Goal: Task Accomplishment & Management: Use online tool/utility

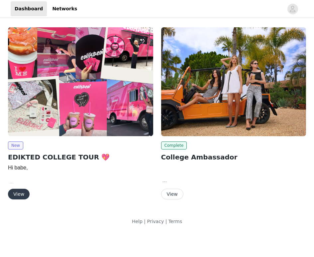
click at [16, 194] on button "View" at bounding box center [19, 193] width 22 height 11
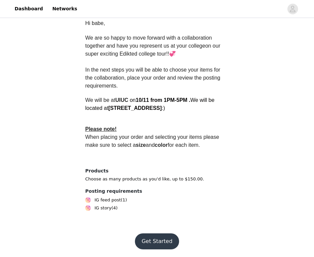
scroll to position [178, 0]
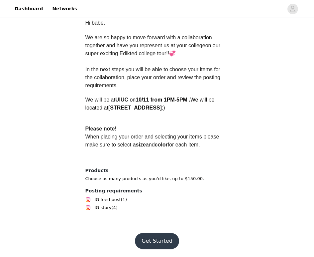
click at [157, 240] on button "Get Started" at bounding box center [157, 241] width 44 height 16
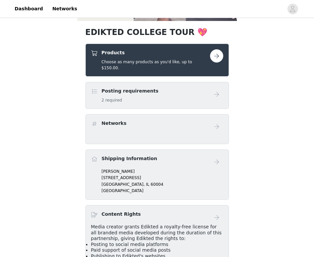
scroll to position [125, 0]
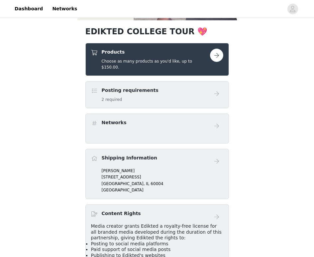
click at [216, 55] on button "button" at bounding box center [216, 55] width 13 height 13
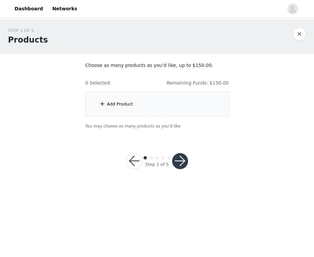
click at [113, 106] on div "Add Product" at bounding box center [120, 104] width 26 height 7
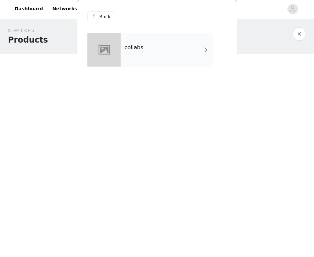
click at [158, 56] on div "collabs" at bounding box center [167, 49] width 92 height 33
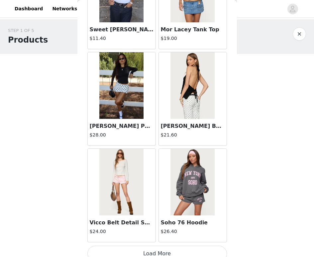
scroll to position [760, 0]
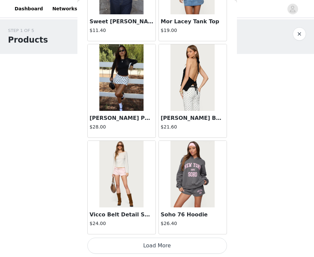
click at [127, 241] on button "Load More" at bounding box center [157, 245] width 140 height 16
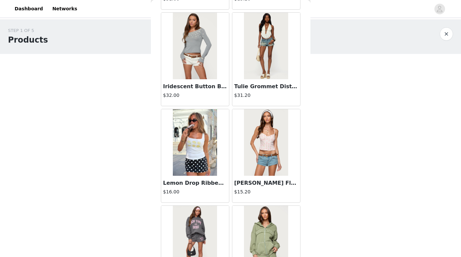
scroll to position [0, 0]
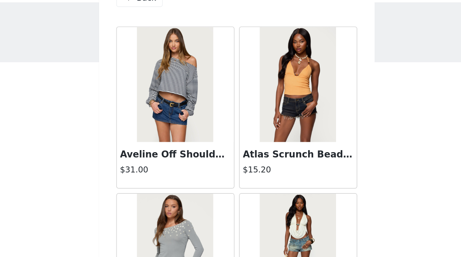
click at [192, 105] on h3 "Aveline Off Shoulder Light Sweatshirt" at bounding box center [195, 107] width 64 height 8
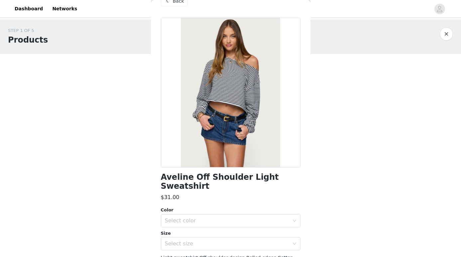
scroll to position [60, 0]
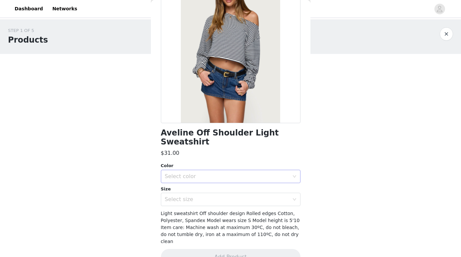
click at [225, 173] on div "Select color" at bounding box center [227, 176] width 124 height 7
click at [205, 181] on li "NAVY AND WHITE" at bounding box center [231, 181] width 140 height 11
click at [202, 196] on div "Select size" at bounding box center [227, 199] width 124 height 7
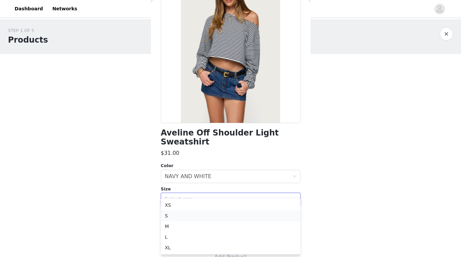
click at [188, 213] on li "S" at bounding box center [231, 215] width 140 height 11
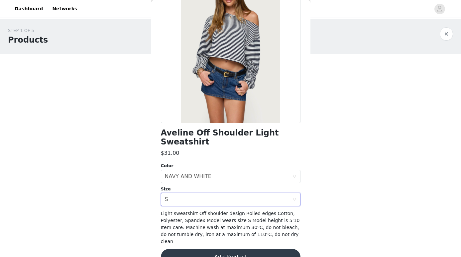
click at [197, 249] on button "Add Product" at bounding box center [231, 257] width 140 height 16
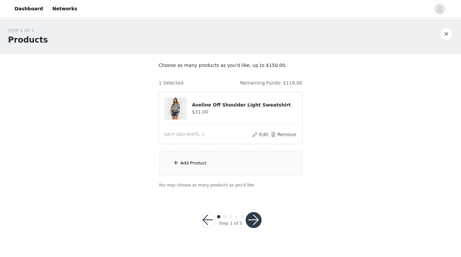
click at [198, 160] on div "Add Product" at bounding box center [193, 163] width 26 height 7
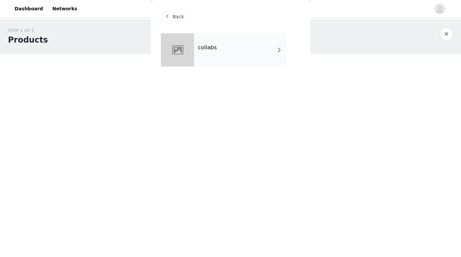
click at [215, 52] on div "collabs" at bounding box center [240, 49] width 92 height 33
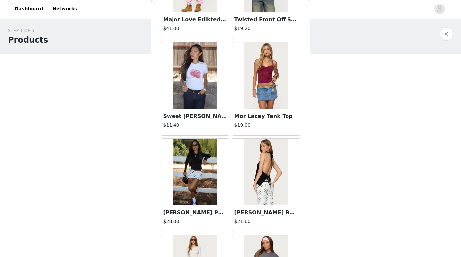
scroll to position [667, 0]
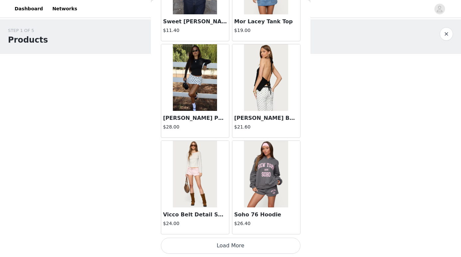
click at [213, 242] on button "Load More" at bounding box center [231, 245] width 140 height 16
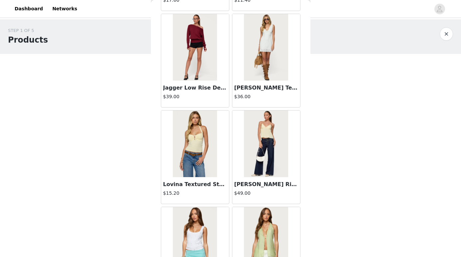
scroll to position [1180, 0]
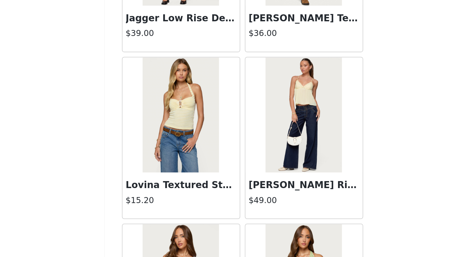
click at [266, 184] on h3 "[PERSON_NAME] Rise Jeans" at bounding box center [266, 180] width 64 height 8
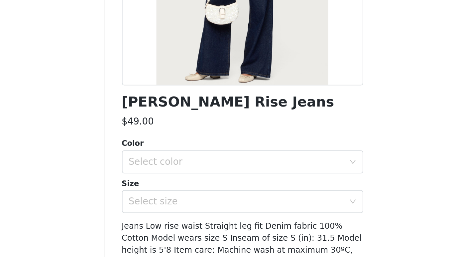
scroll to position [59, 0]
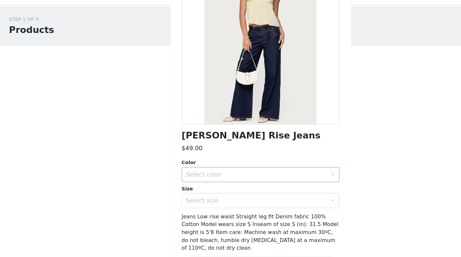
click at [266, 168] on div "Select color" at bounding box center [227, 167] width 124 height 7
click at [195, 180] on li "BLUE" at bounding box center [231, 181] width 140 height 11
click at [192, 190] on div "Select size" at bounding box center [227, 190] width 124 height 7
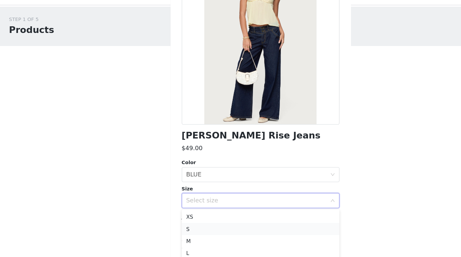
click at [174, 214] on li "S" at bounding box center [231, 215] width 140 height 11
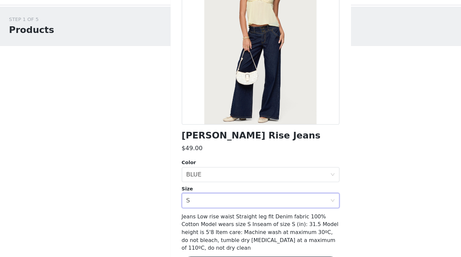
scroll to position [60, 0]
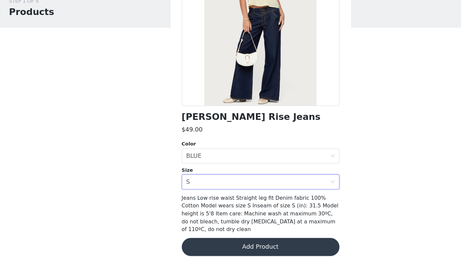
click at [189, 240] on button "Add Product" at bounding box center [231, 248] width 140 height 16
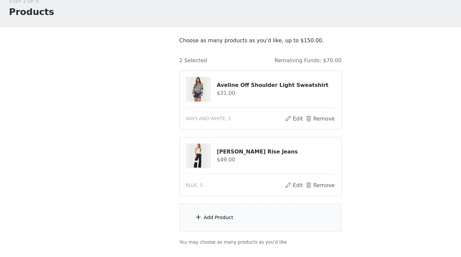
click at [197, 222] on div "Add Product" at bounding box center [193, 221] width 26 height 7
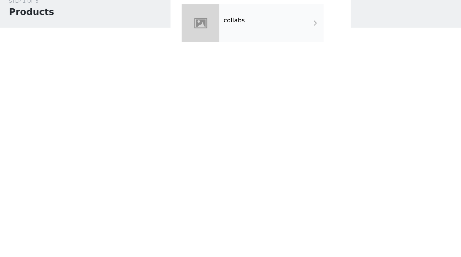
click at [242, 65] on div "collabs" at bounding box center [240, 49] width 92 height 33
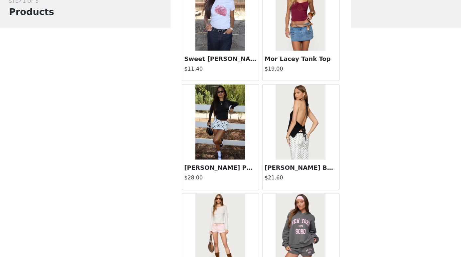
scroll to position [760, 0]
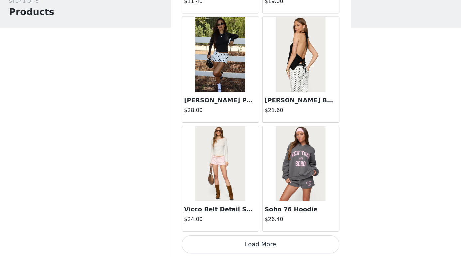
click at [208, 243] on button "Load More" at bounding box center [231, 245] width 140 height 16
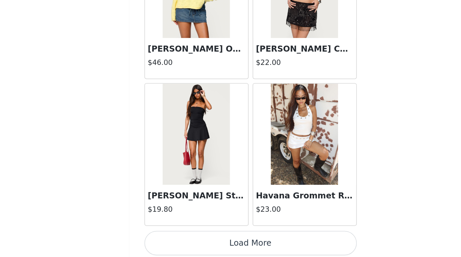
scroll to position [46, 0]
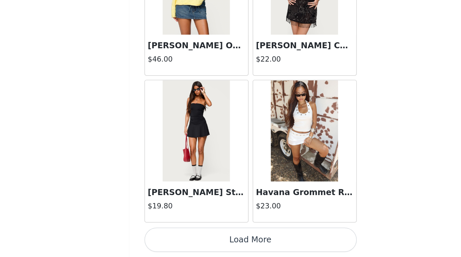
click at [189, 197] on img at bounding box center [195, 174] width 44 height 66
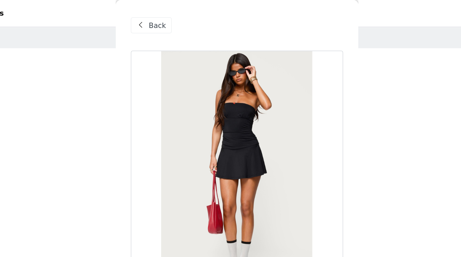
scroll to position [21, 0]
click at [177, 18] on span "Back" at bounding box center [178, 16] width 11 height 7
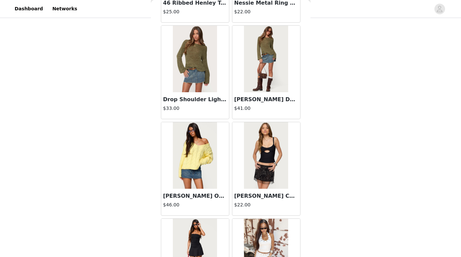
scroll to position [1724, 0]
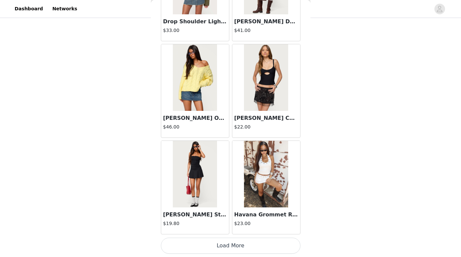
click at [206, 243] on button "Load More" at bounding box center [231, 245] width 140 height 16
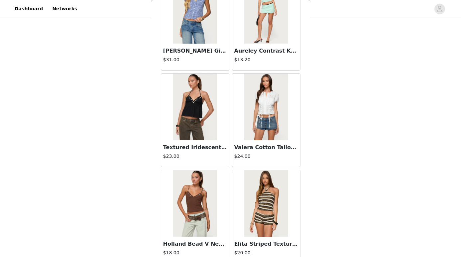
scroll to position [2688, 0]
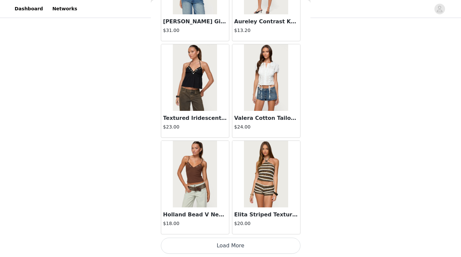
click at [204, 248] on button "Load More" at bounding box center [231, 245] width 140 height 16
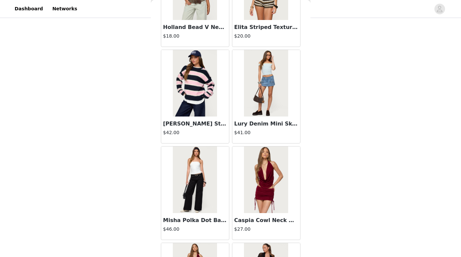
scroll to position [2874, 0]
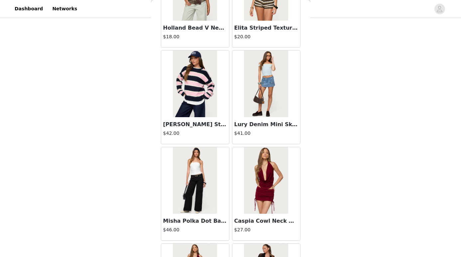
click at [266, 128] on h3 "Lury Denim Mini Skort" at bounding box center [266, 124] width 64 height 8
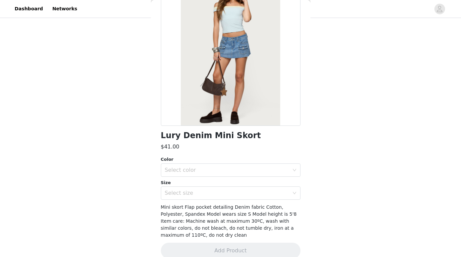
scroll to position [61, 0]
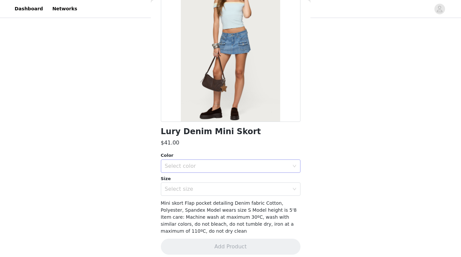
click at [228, 167] on div "Select color" at bounding box center [227, 166] width 124 height 7
click at [195, 179] on li "LIGHT BLUE" at bounding box center [231, 180] width 140 height 11
click at [192, 186] on div "Select size" at bounding box center [227, 188] width 124 height 7
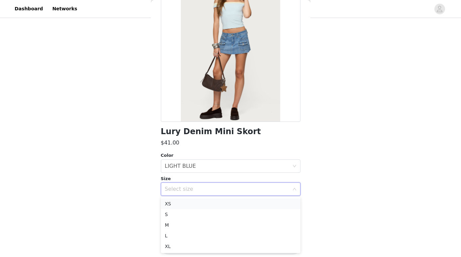
click at [171, 203] on li "XS" at bounding box center [231, 203] width 140 height 11
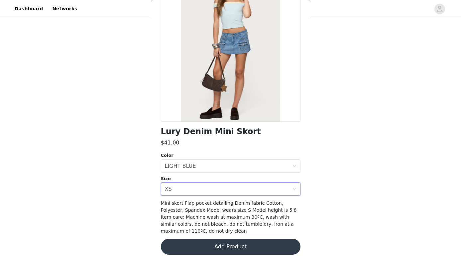
scroll to position [67, 0]
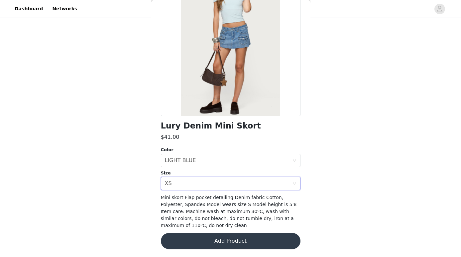
click at [183, 237] on button "Add Product" at bounding box center [231, 241] width 140 height 16
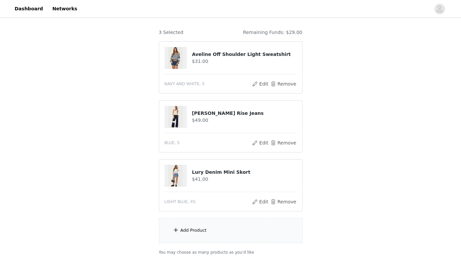
scroll to position [50, 0]
click at [215, 231] on div "Add Product" at bounding box center [231, 230] width 144 height 25
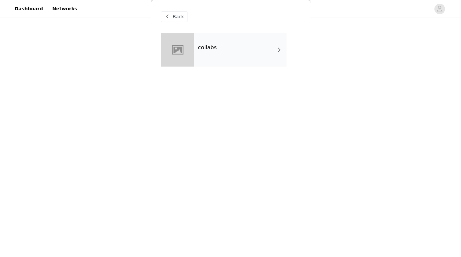
click at [205, 61] on div "collabs" at bounding box center [240, 49] width 92 height 33
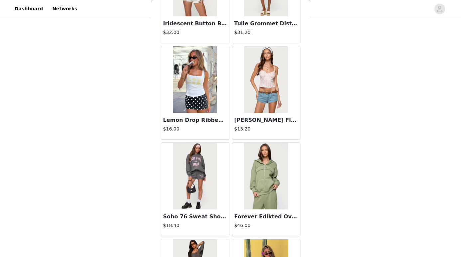
scroll to position [178, 0]
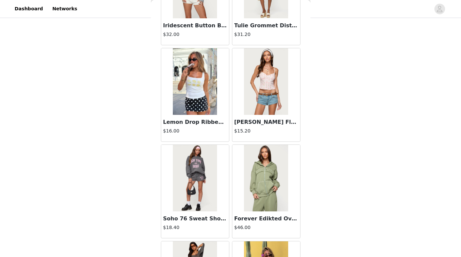
click at [257, 75] on img at bounding box center [266, 81] width 44 height 66
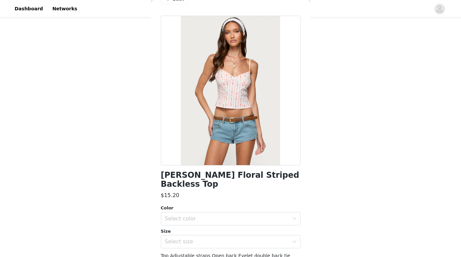
scroll to position [0, 0]
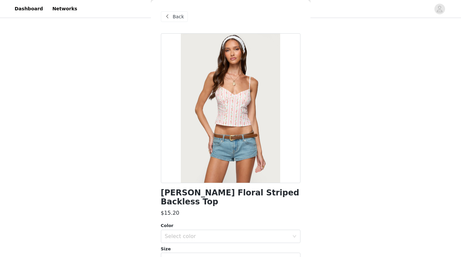
click at [168, 16] on span at bounding box center [168, 17] width 8 height 8
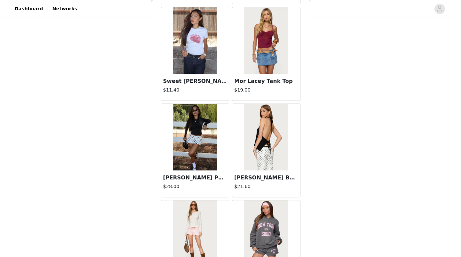
scroll to position [699, 0]
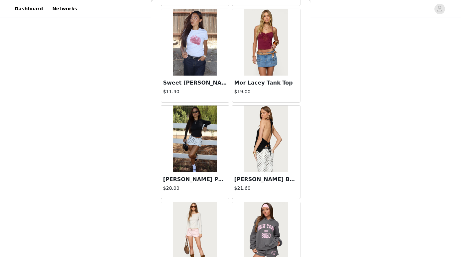
click at [193, 81] on h3 "Sweet [PERSON_NAME] T Shirt" at bounding box center [195, 83] width 64 height 8
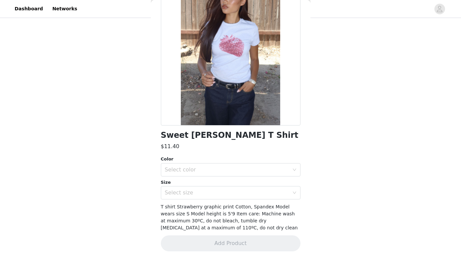
scroll to position [60, 0]
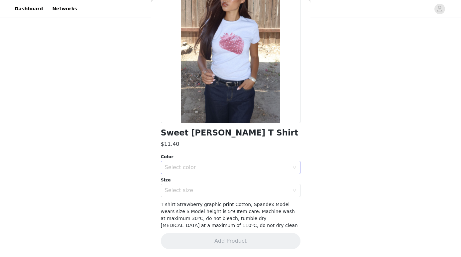
click at [197, 166] on div "Select color" at bounding box center [227, 167] width 124 height 7
click at [196, 180] on li "GRAY MELANGE" at bounding box center [231, 181] width 140 height 11
click at [193, 186] on div "Select size" at bounding box center [228, 190] width 127 height 13
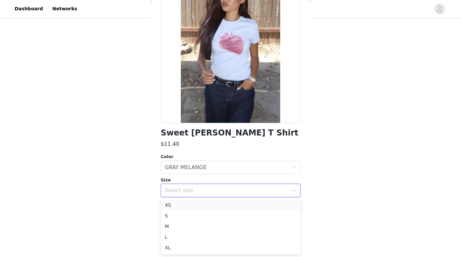
click at [184, 206] on li "XS" at bounding box center [231, 204] width 140 height 11
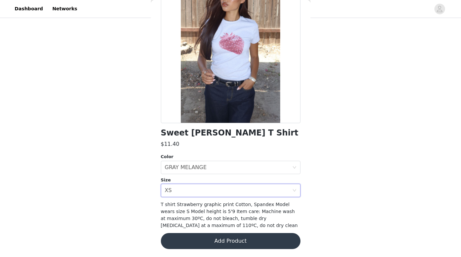
click at [182, 241] on button "Add Product" at bounding box center [231, 241] width 140 height 16
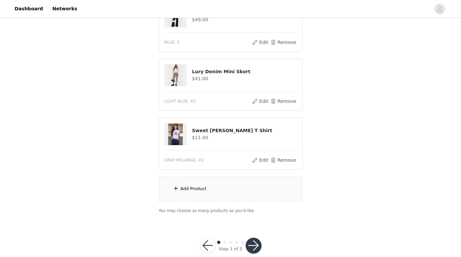
scroll to position [164, 0]
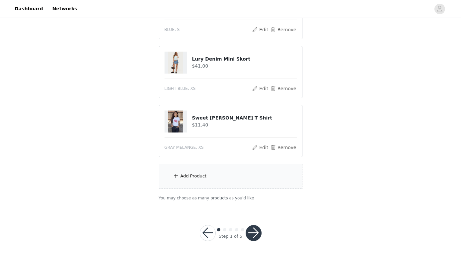
click at [192, 176] on div "Add Product" at bounding box center [193, 175] width 26 height 7
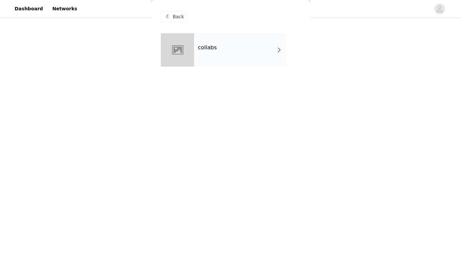
click at [242, 42] on div "collabs" at bounding box center [240, 49] width 92 height 33
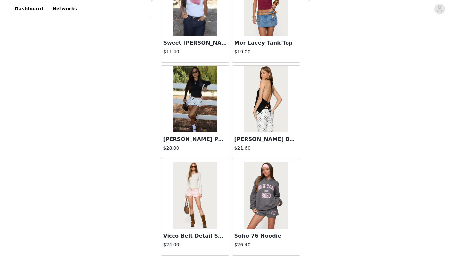
scroll to position [760, 0]
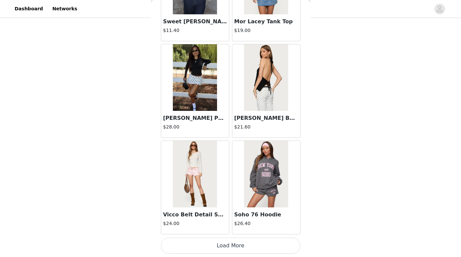
click at [220, 243] on button "Load More" at bounding box center [231, 245] width 140 height 16
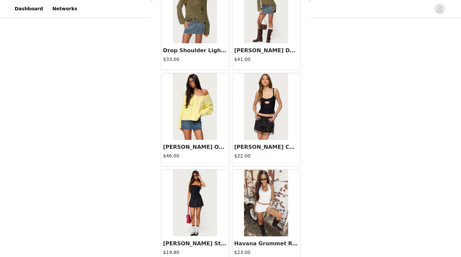
scroll to position [1724, 0]
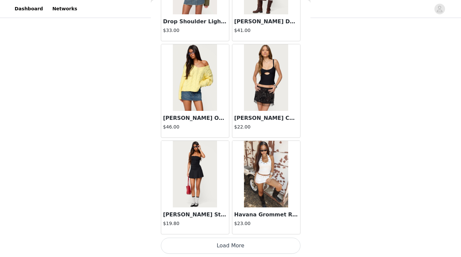
click at [194, 240] on button "Load More" at bounding box center [231, 245] width 140 height 16
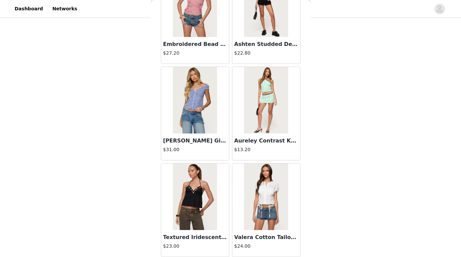
scroll to position [2688, 0]
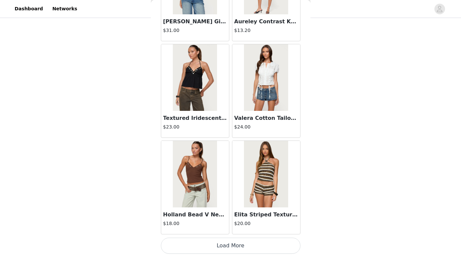
click at [209, 241] on button "Load More" at bounding box center [231, 245] width 140 height 16
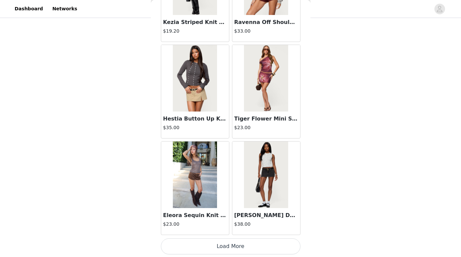
scroll to position [3652, 0]
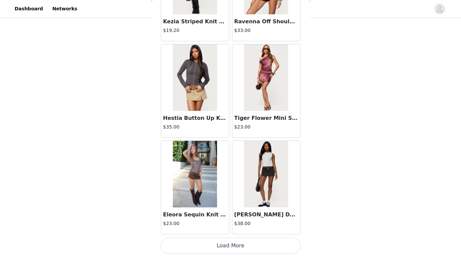
click at [206, 244] on button "Load More" at bounding box center [231, 245] width 140 height 16
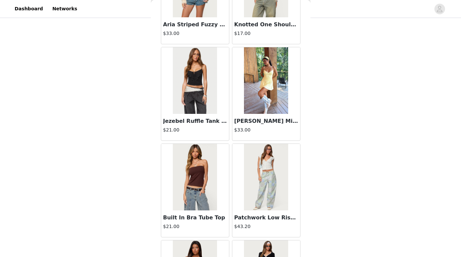
scroll to position [4615, 0]
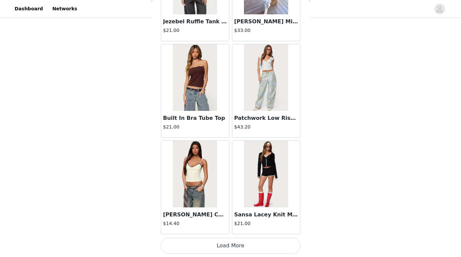
click at [222, 244] on button "Load More" at bounding box center [231, 245] width 140 height 16
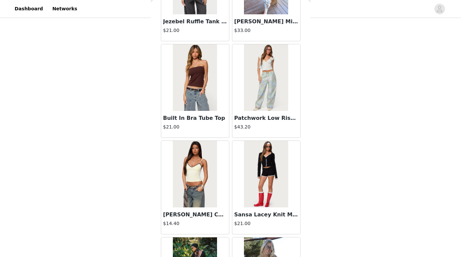
click at [207, 182] on img at bounding box center [195, 174] width 44 height 66
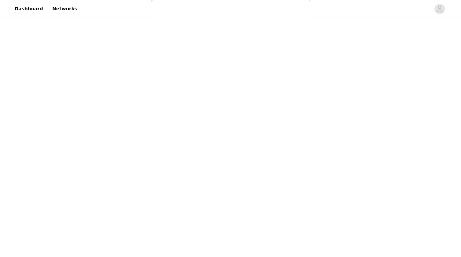
scroll to position [0, 0]
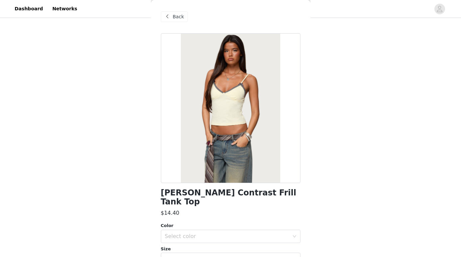
click at [175, 14] on span "Back" at bounding box center [178, 16] width 11 height 7
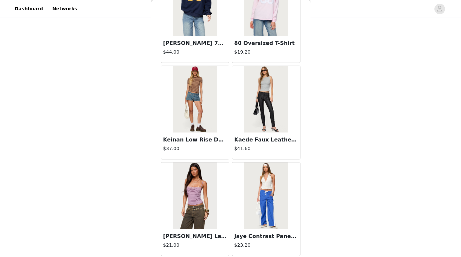
scroll to position [5579, 0]
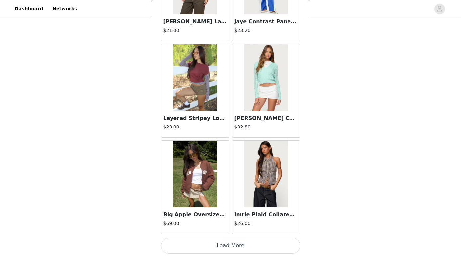
click at [204, 241] on button "Load More" at bounding box center [231, 245] width 140 height 16
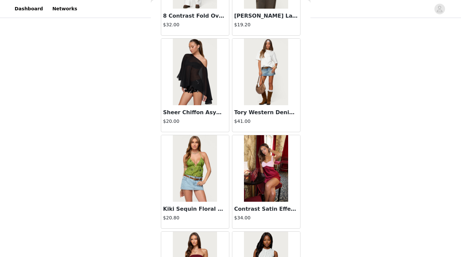
scroll to position [6543, 0]
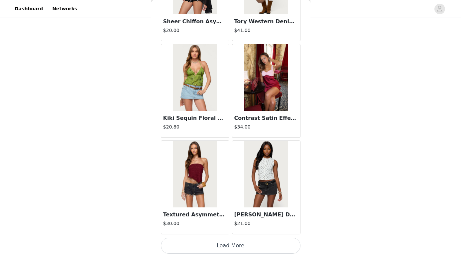
click at [210, 242] on button "Load More" at bounding box center [231, 245] width 140 height 16
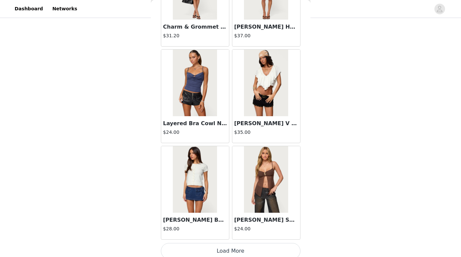
scroll to position [7507, 0]
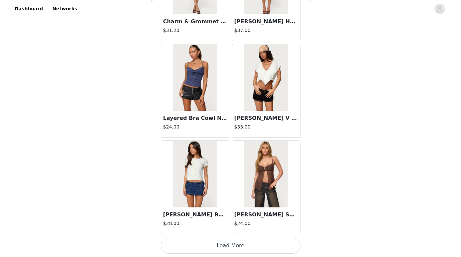
click at [217, 244] on button "Load More" at bounding box center [231, 245] width 140 height 16
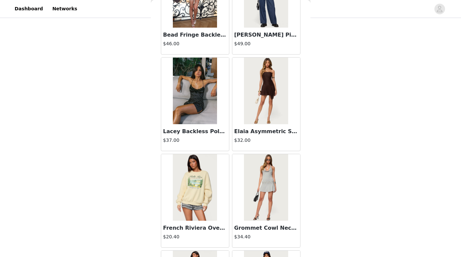
scroll to position [8169, 0]
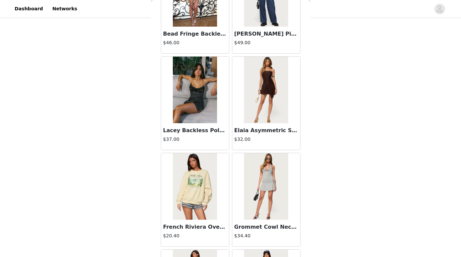
click at [204, 108] on img at bounding box center [195, 89] width 44 height 66
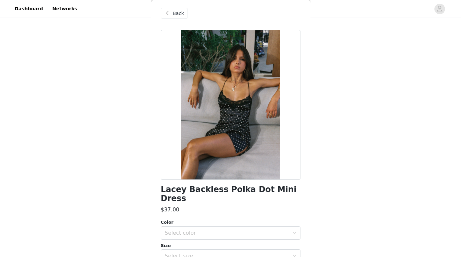
scroll to position [1, 0]
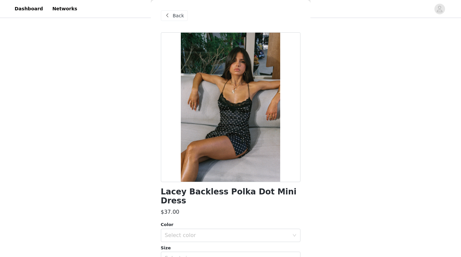
click at [173, 12] on span "Back" at bounding box center [178, 15] width 11 height 7
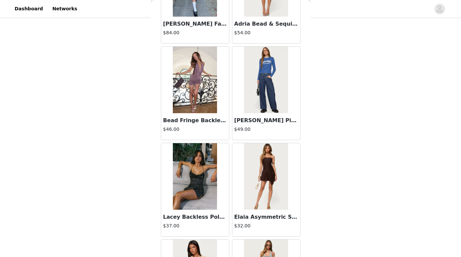
scroll to position [8470, 0]
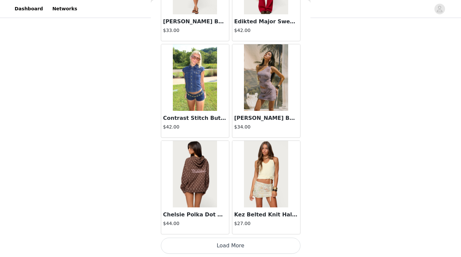
click at [224, 244] on button "Load More" at bounding box center [231, 245] width 140 height 16
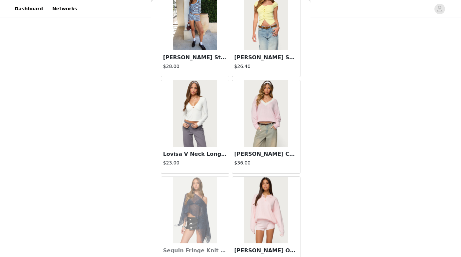
scroll to position [9434, 0]
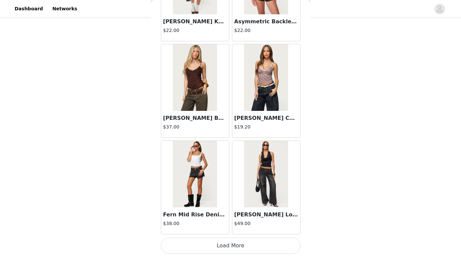
click at [223, 241] on button "Load More" at bounding box center [231, 245] width 140 height 16
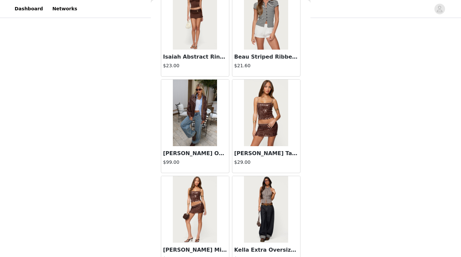
scroll to position [10398, 0]
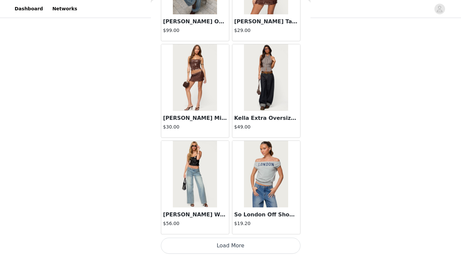
click at [217, 243] on button "Load More" at bounding box center [231, 245] width 140 height 16
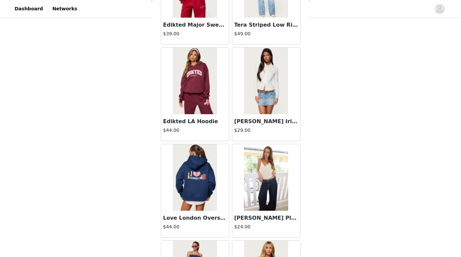
scroll to position [11362, 0]
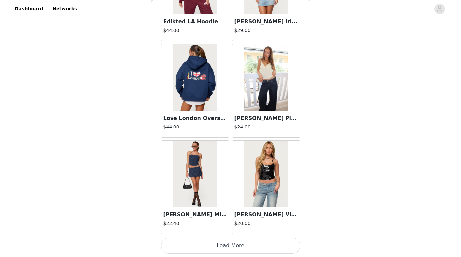
click at [213, 245] on button "Load More" at bounding box center [231, 245] width 140 height 16
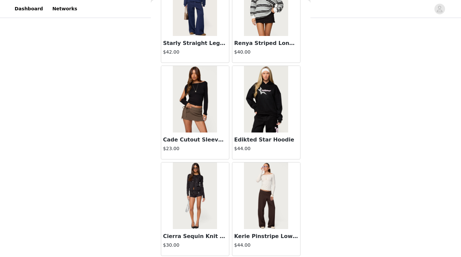
scroll to position [12325, 0]
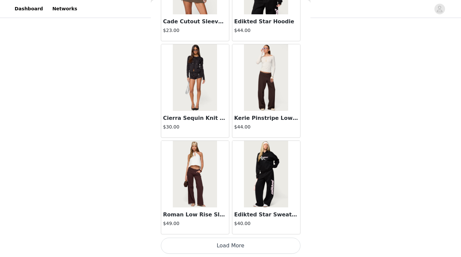
click at [220, 242] on button "Load More" at bounding box center [231, 245] width 140 height 16
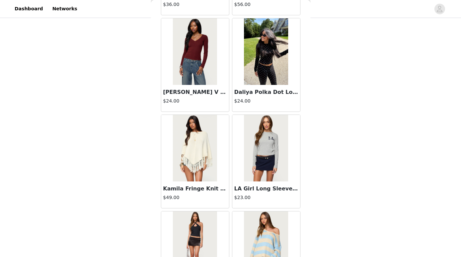
scroll to position [13289, 0]
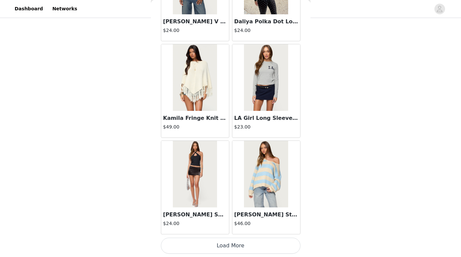
click at [224, 241] on button "Load More" at bounding box center [231, 245] width 140 height 16
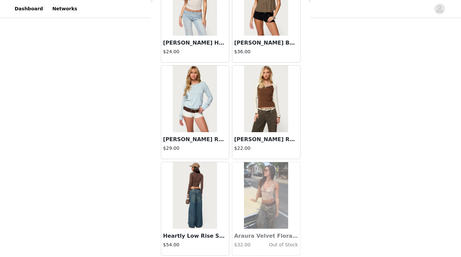
scroll to position [14253, 0]
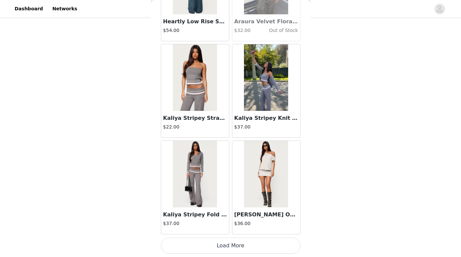
click at [230, 242] on button "Load More" at bounding box center [231, 245] width 140 height 16
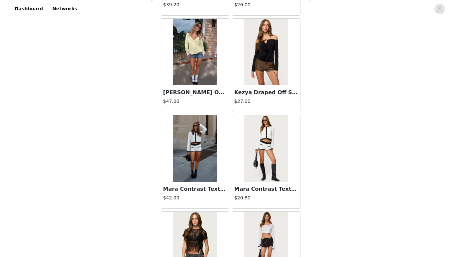
scroll to position [15216, 0]
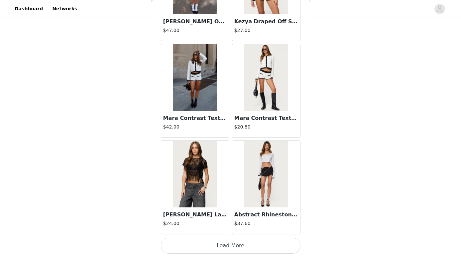
click at [231, 243] on button "Load More" at bounding box center [231, 245] width 140 height 16
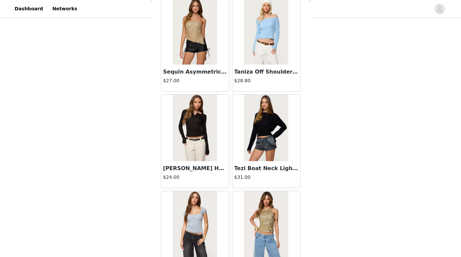
scroll to position [16180, 0]
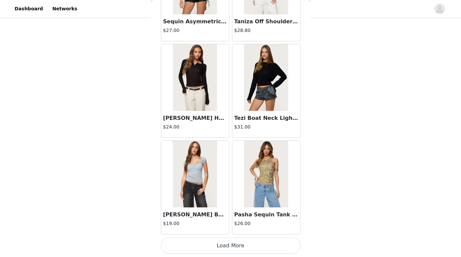
click at [231, 243] on button "Load More" at bounding box center [231, 245] width 140 height 16
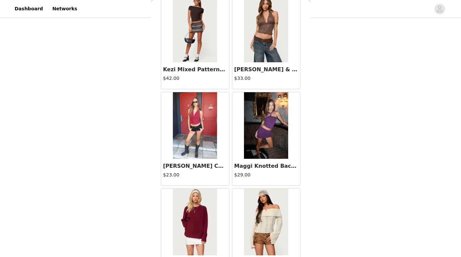
scroll to position [17144, 0]
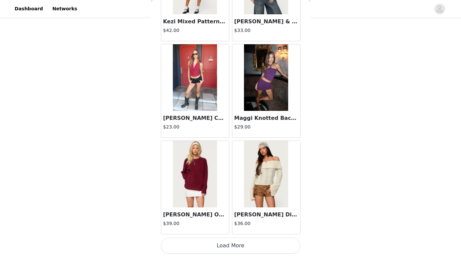
click at [224, 243] on button "Load More" at bounding box center [231, 245] width 140 height 16
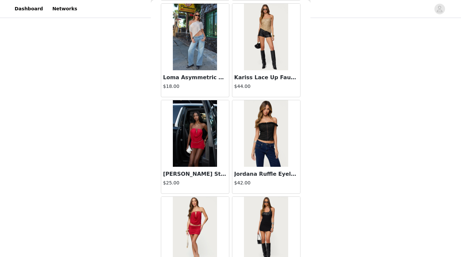
scroll to position [18108, 0]
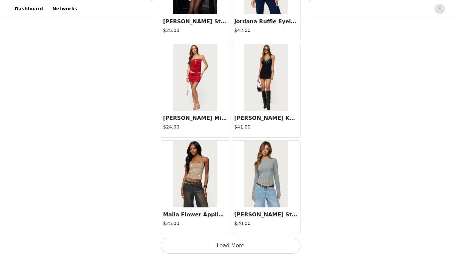
click at [217, 243] on button "Load More" at bounding box center [231, 245] width 140 height 16
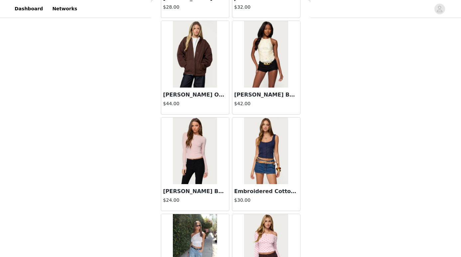
scroll to position [19071, 0]
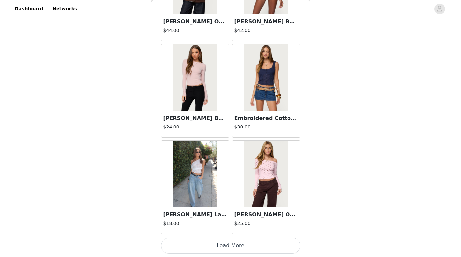
click at [224, 248] on button "Load More" at bounding box center [231, 245] width 140 height 16
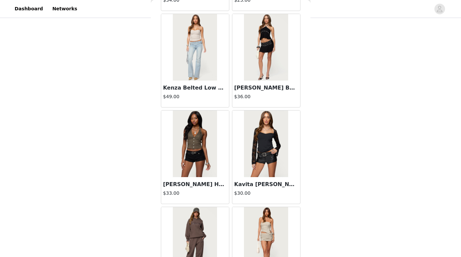
scroll to position [20035, 0]
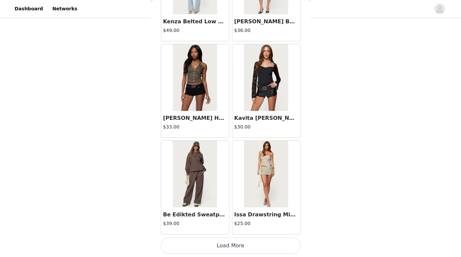
click at [226, 246] on button "Load More" at bounding box center [231, 245] width 140 height 16
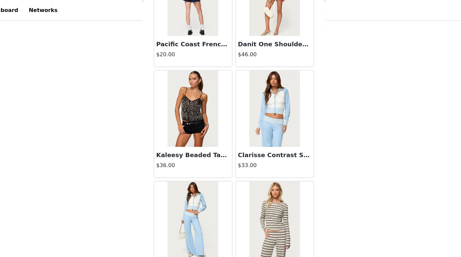
scroll to position [20999, 0]
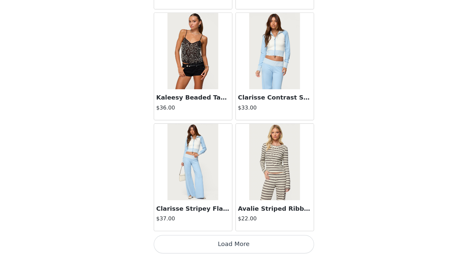
click at [217, 247] on button "Load More" at bounding box center [231, 245] width 140 height 16
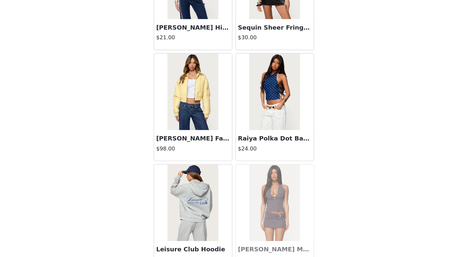
scroll to position [21734, 0]
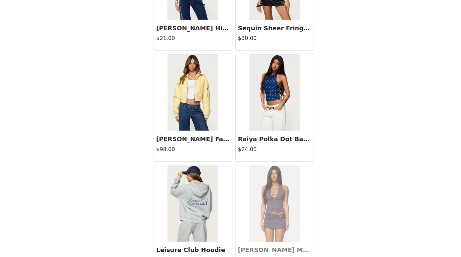
click at [266, 125] on img at bounding box center [266, 113] width 44 height 66
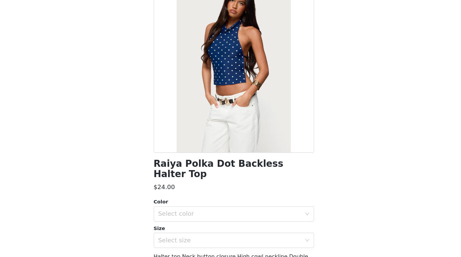
scroll to position [0, 0]
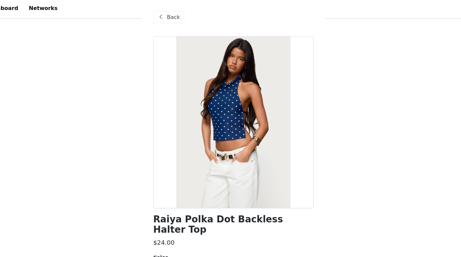
click at [168, 15] on span at bounding box center [168, 17] width 8 height 8
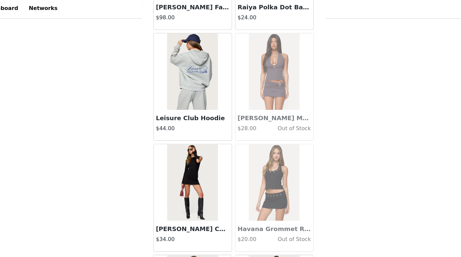
scroll to position [21963, 0]
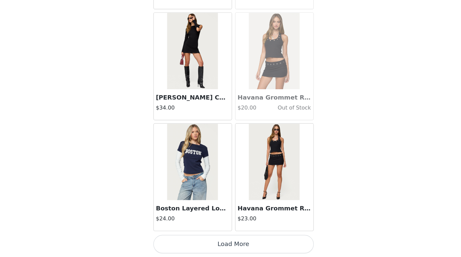
click at [206, 243] on button "Load More" at bounding box center [231, 245] width 140 height 16
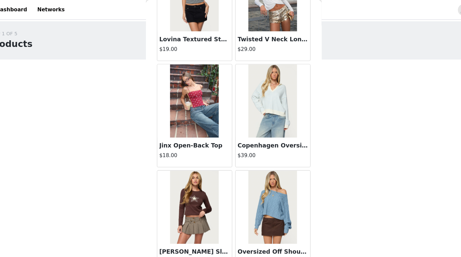
scroll to position [18372, 0]
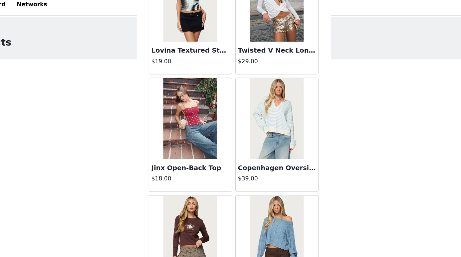
click at [187, 122] on img at bounding box center [195, 102] width 44 height 66
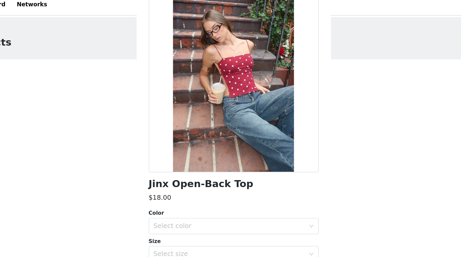
scroll to position [67, 0]
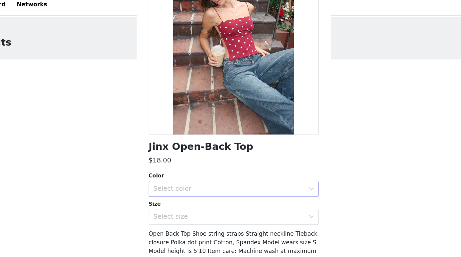
click at [192, 162] on div "Select color" at bounding box center [227, 160] width 124 height 7
click at [190, 171] on li "BURGUNDY-AND-CREAM" at bounding box center [231, 174] width 140 height 11
click at [190, 181] on div "Select size" at bounding box center [227, 183] width 124 height 7
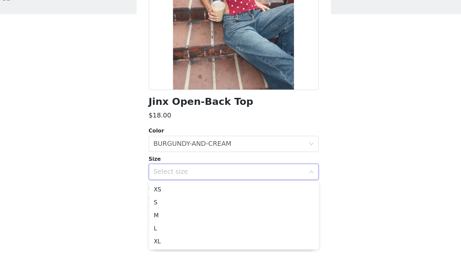
click at [149, 195] on div "STEP 1 OF 5 Products Choose as many products as you'd like, up to $150.00. 4 Se…" at bounding box center [230, 195] width 461 height 353
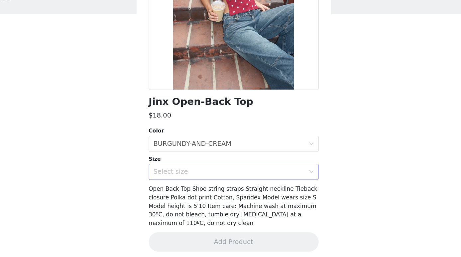
click at [192, 179] on div "Select size" at bounding box center [228, 183] width 127 height 13
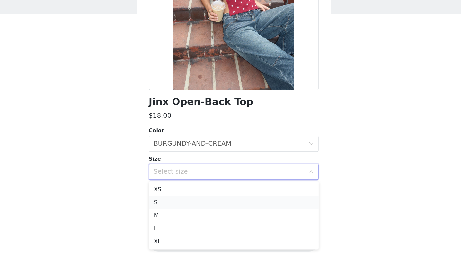
click at [176, 207] on li "S" at bounding box center [231, 208] width 140 height 11
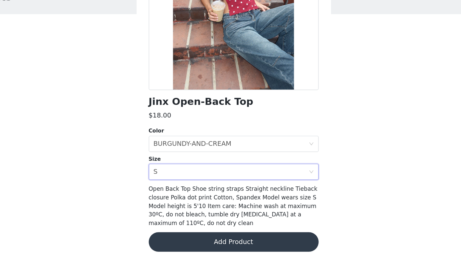
click at [185, 242] on button "Add Product" at bounding box center [231, 241] width 140 height 16
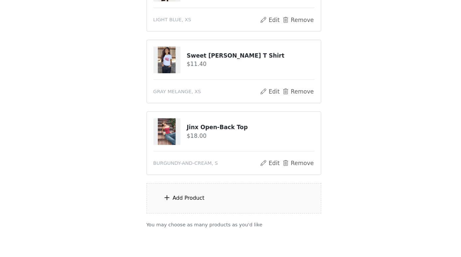
scroll to position [222, 0]
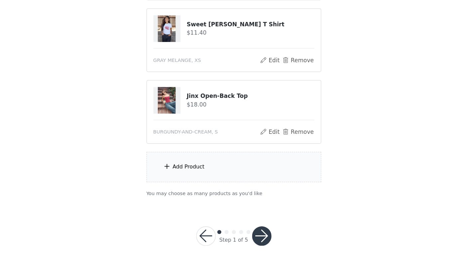
click at [194, 172] on div "Add Product" at bounding box center [231, 176] width 144 height 25
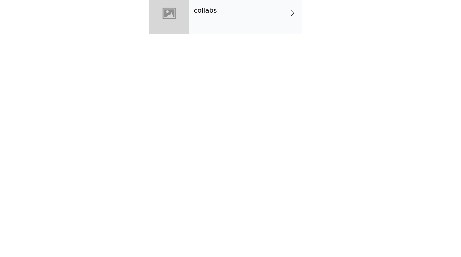
click at [224, 70] on div "collabs" at bounding box center [231, 54] width 140 height 43
click at [224, 59] on div "collabs" at bounding box center [240, 49] width 92 height 33
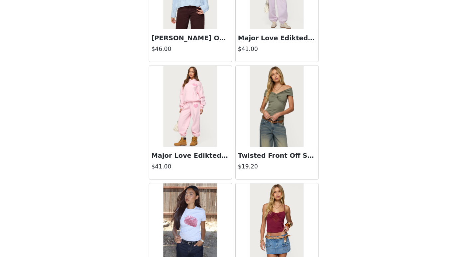
scroll to position [760, 0]
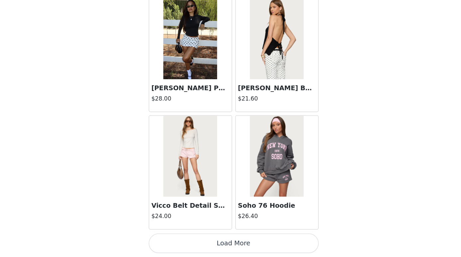
click at [219, 244] on button "Load More" at bounding box center [231, 245] width 140 height 16
